Goal: Task Accomplishment & Management: Manage account settings

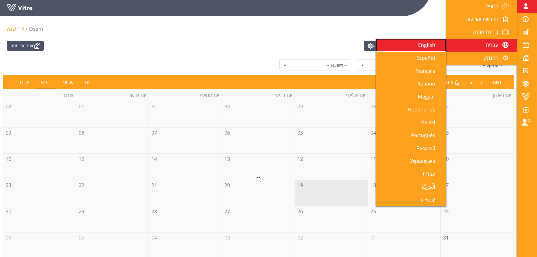
click at [437, 50] on link "English" at bounding box center [411, 45] width 70 height 13
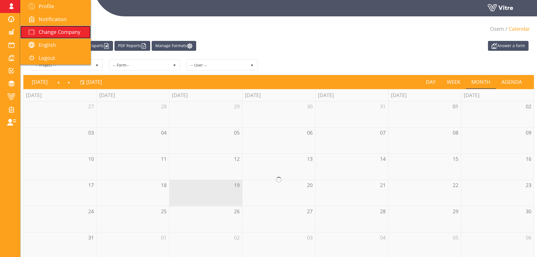
click at [42, 27] on link "Change Company" at bounding box center [55, 32] width 70 height 13
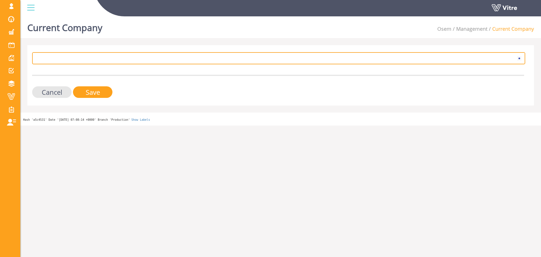
click at [103, 54] on span at bounding box center [273, 58] width 481 height 10
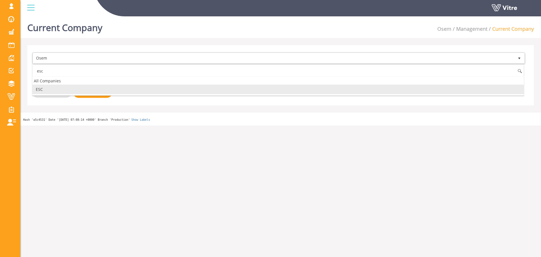
click at [70, 87] on li "ESC" at bounding box center [277, 90] width 491 height 10
type input "esc"
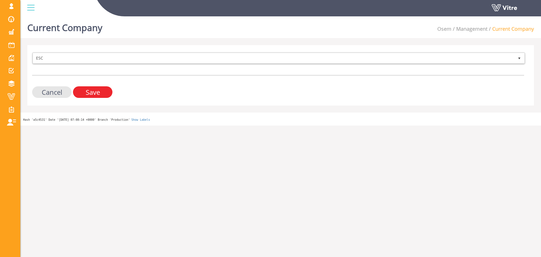
click at [109, 94] on input "Save" at bounding box center [92, 92] width 39 height 12
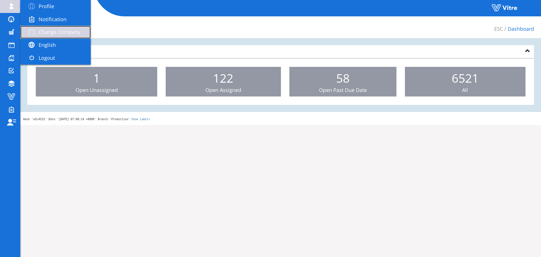
click at [60, 26] on link "Change Company" at bounding box center [55, 32] width 70 height 13
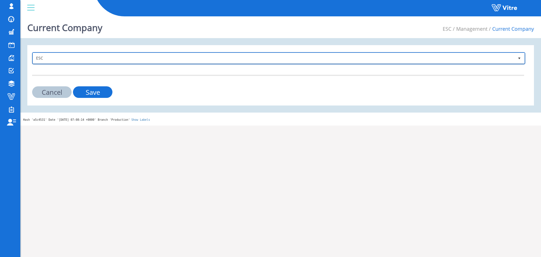
click at [56, 53] on span "ESC" at bounding box center [273, 58] width 481 height 10
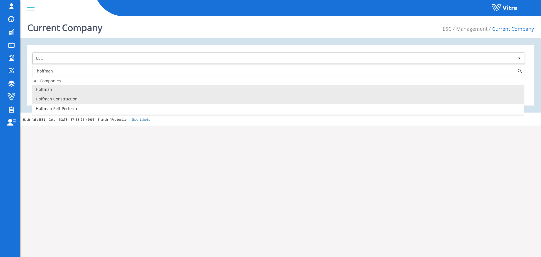
click at [71, 98] on li "Hoffman Construction" at bounding box center [277, 99] width 491 height 10
type input "hoffman"
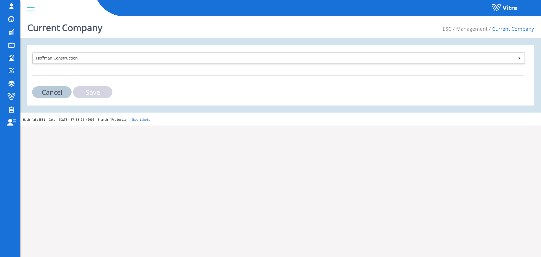
click at [87, 94] on input "Save" at bounding box center [92, 92] width 39 height 12
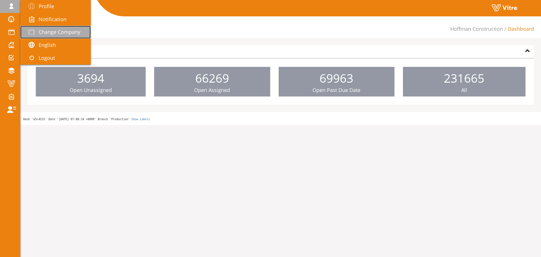
click at [46, 28] on link "Change Company" at bounding box center [55, 32] width 70 height 13
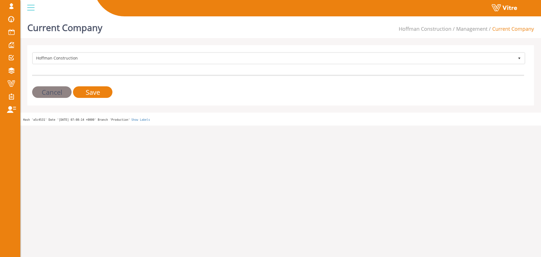
click at [145, 66] on form "Hoffman Construction 211 Cancel Save" at bounding box center [278, 75] width 492 height 46
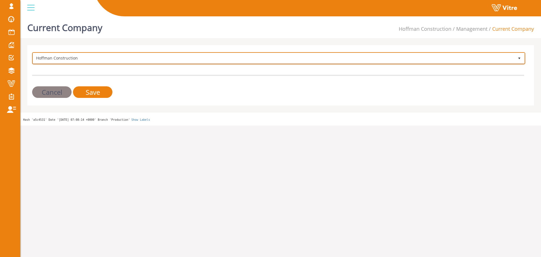
click at [145, 62] on span "Hoffman Construction" at bounding box center [273, 58] width 481 height 10
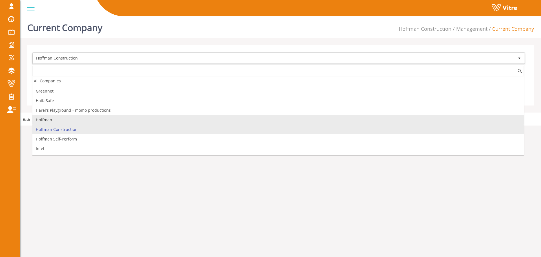
scroll to position [247, 0]
click at [72, 130] on li "Hoffman Self-Perform" at bounding box center [277, 130] width 491 height 10
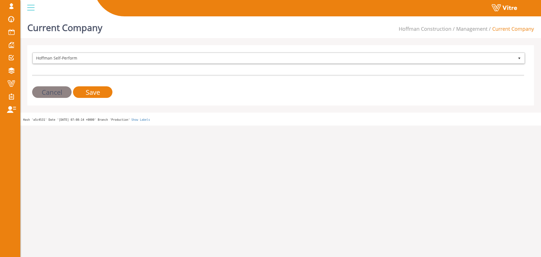
click at [103, 99] on div "Hoffman Self-Perform 210 Cancel Save" at bounding box center [280, 75] width 507 height 60
click at [101, 97] on input "Save" at bounding box center [92, 92] width 39 height 12
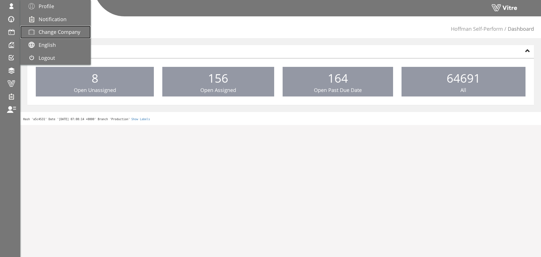
click at [55, 26] on link "Change Company" at bounding box center [55, 32] width 70 height 13
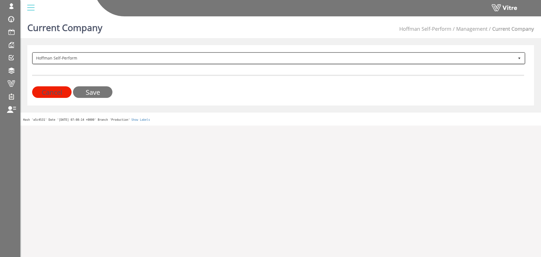
click at [46, 58] on span "Hoffman Self-Perform" at bounding box center [273, 58] width 481 height 10
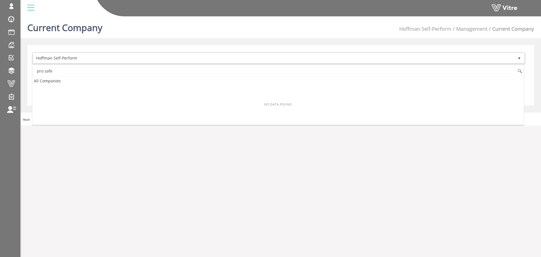
click at [45, 73] on input "pro safe" at bounding box center [277, 71] width 491 height 11
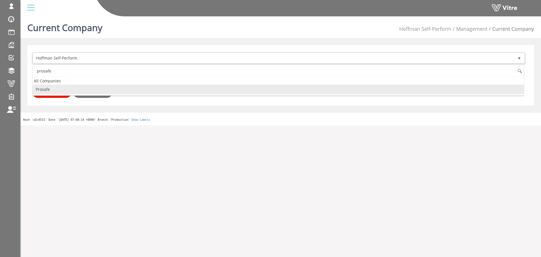
click at [131, 91] on li "Prosafe" at bounding box center [277, 90] width 491 height 10
type input "prosafe"
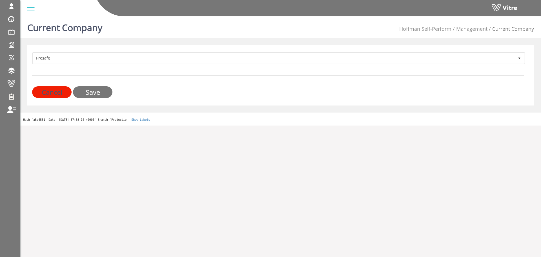
click at [102, 94] on input "Save" at bounding box center [92, 92] width 39 height 12
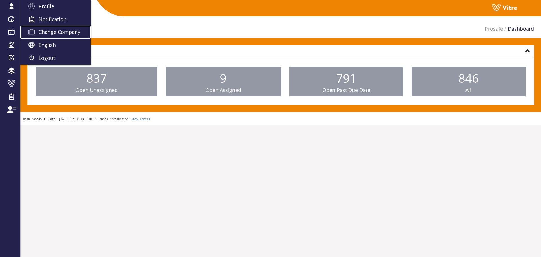
click at [55, 38] on link "Change Company" at bounding box center [55, 32] width 70 height 13
click at [56, 35] on span "Change Company" at bounding box center [60, 31] width 42 height 7
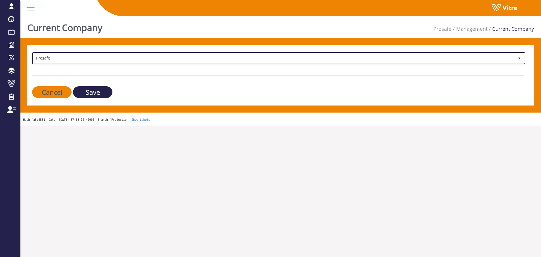
click at [64, 57] on span "Prosafe" at bounding box center [273, 58] width 481 height 10
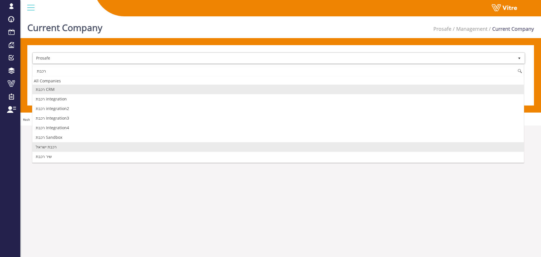
click at [54, 144] on li "רכבת ישראל" at bounding box center [277, 147] width 491 height 10
type input "רכבת"
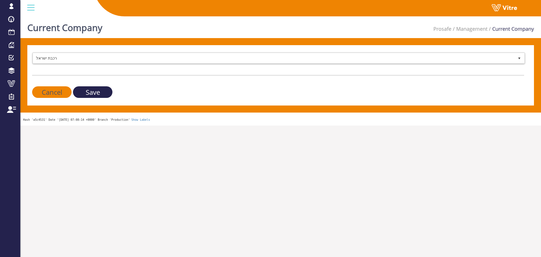
click at [85, 97] on input "Save" at bounding box center [92, 92] width 39 height 12
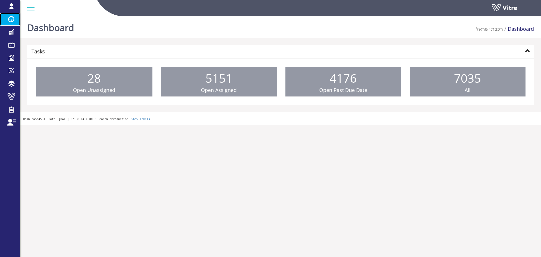
click at [17, 22] on span at bounding box center [11, 19] width 14 height 7
